Goal: Information Seeking & Learning: Learn about a topic

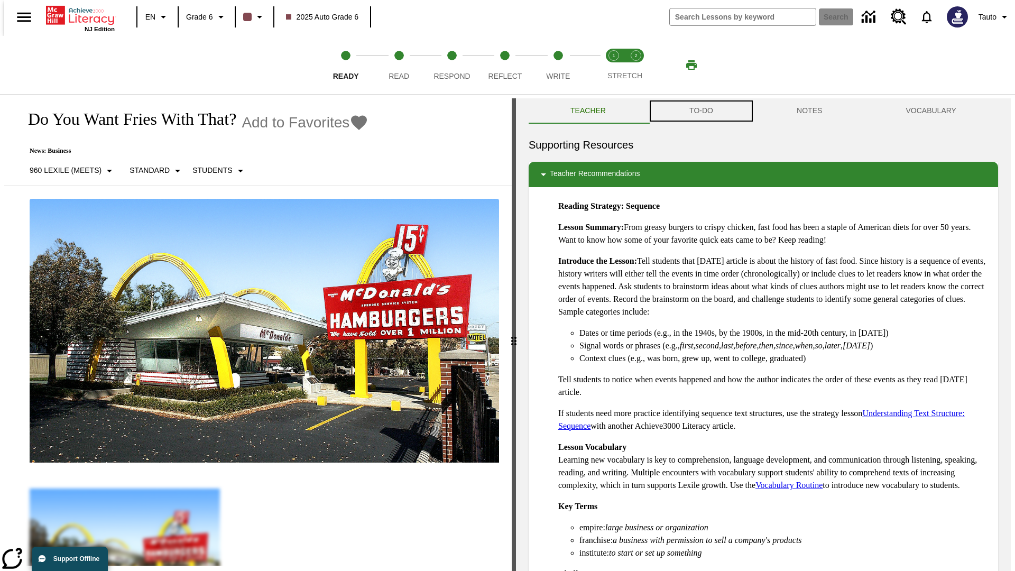
click at [701, 111] on button "TO-DO" at bounding box center [701, 110] width 107 height 25
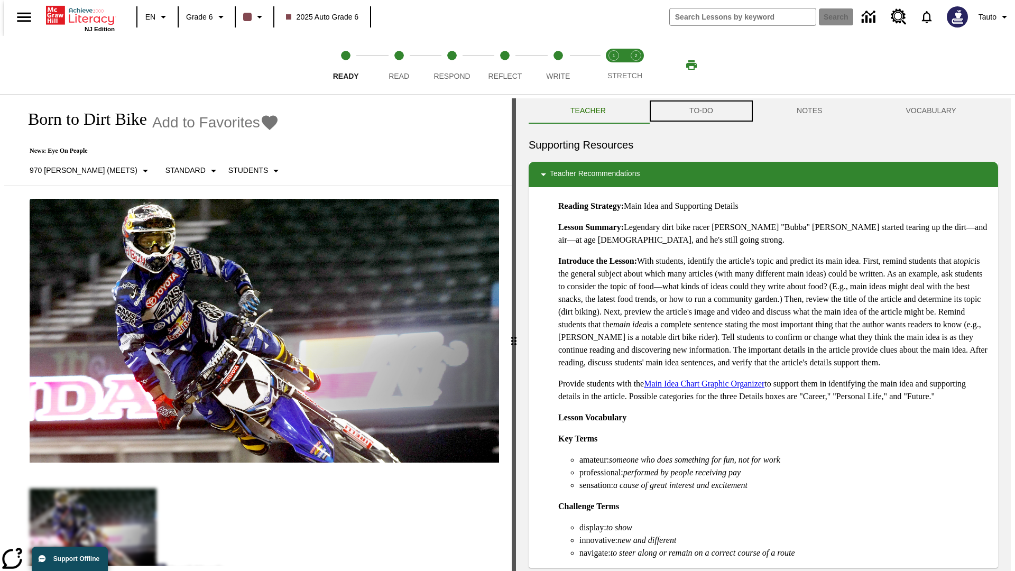
click at [701, 111] on button "TO-DO" at bounding box center [701, 110] width 107 height 25
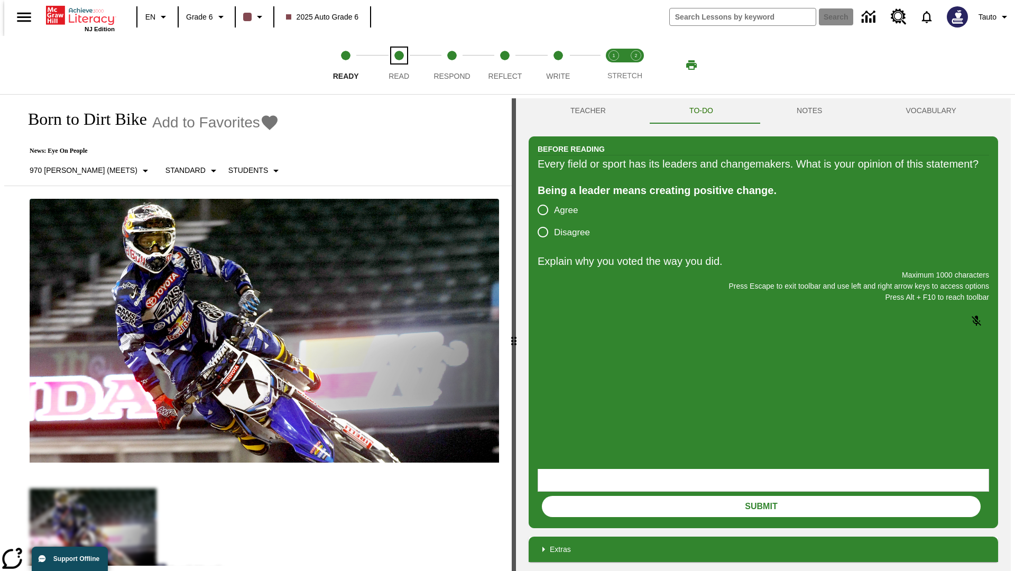
click at [399, 65] on span "Read" at bounding box center [399, 71] width 21 height 19
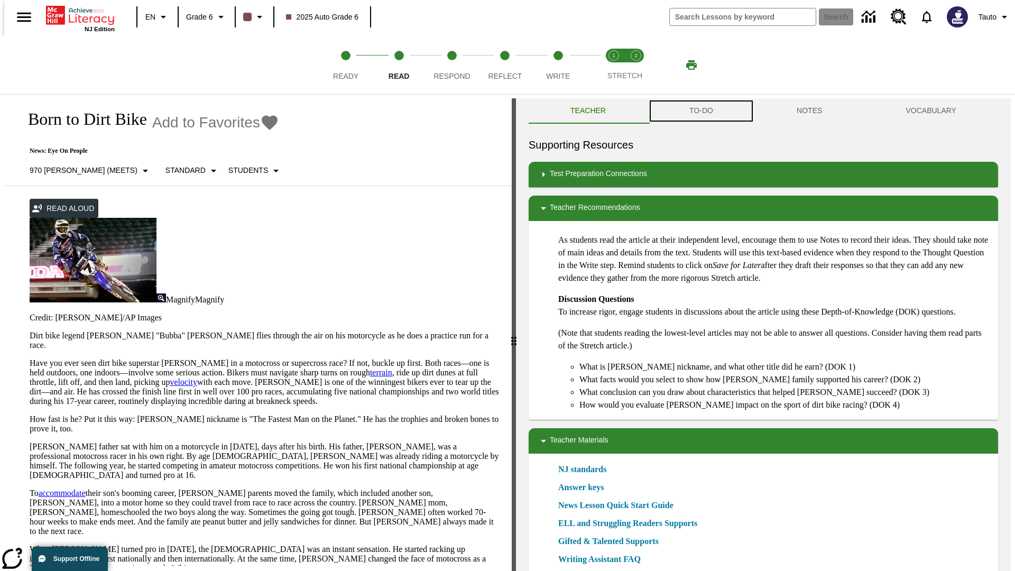
scroll to position [1, 0]
click at [701, 111] on button "TO-DO" at bounding box center [701, 110] width 107 height 25
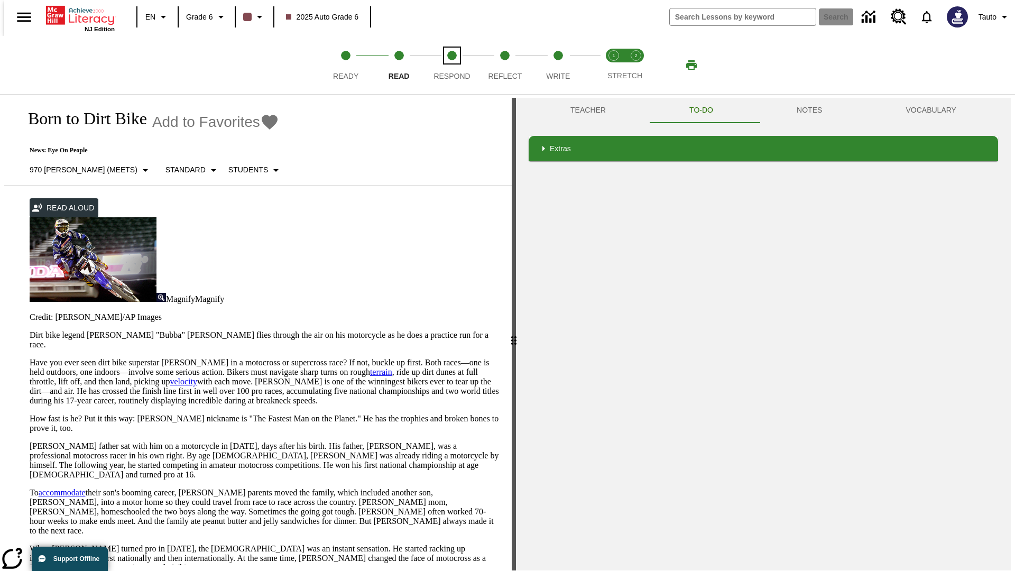
click at [452, 65] on span "Respond" at bounding box center [452, 71] width 36 height 19
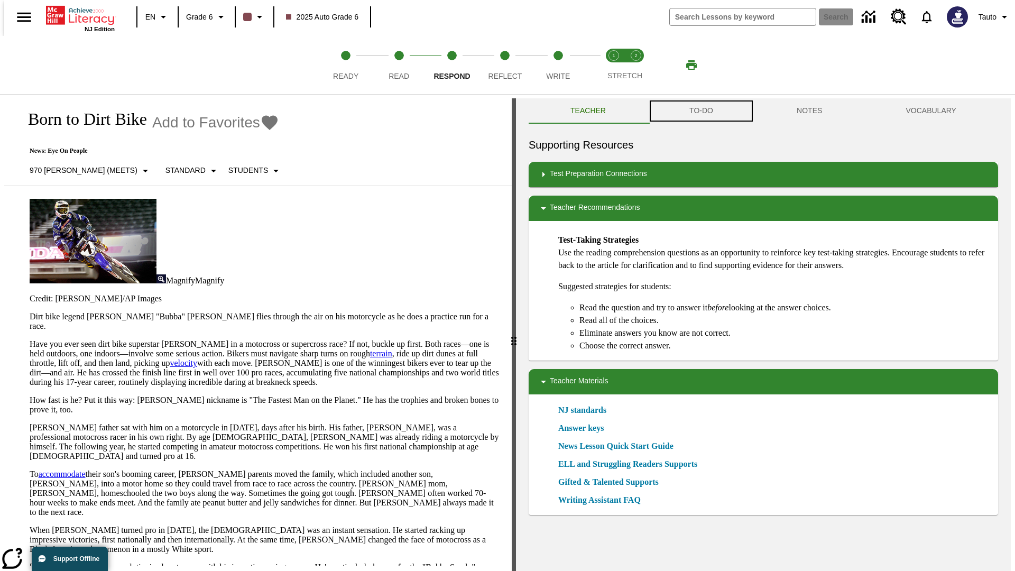
scroll to position [1, 0]
click at [701, 111] on button "TO-DO" at bounding box center [701, 110] width 107 height 25
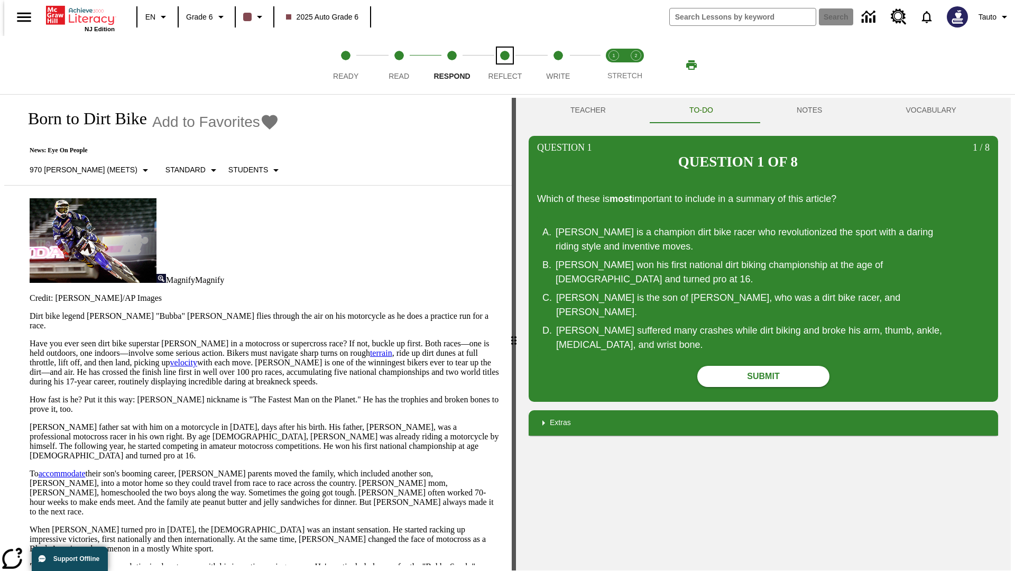
click at [505, 65] on span "Reflect" at bounding box center [506, 71] width 34 height 19
